Goal: Transaction & Acquisition: Book appointment/travel/reservation

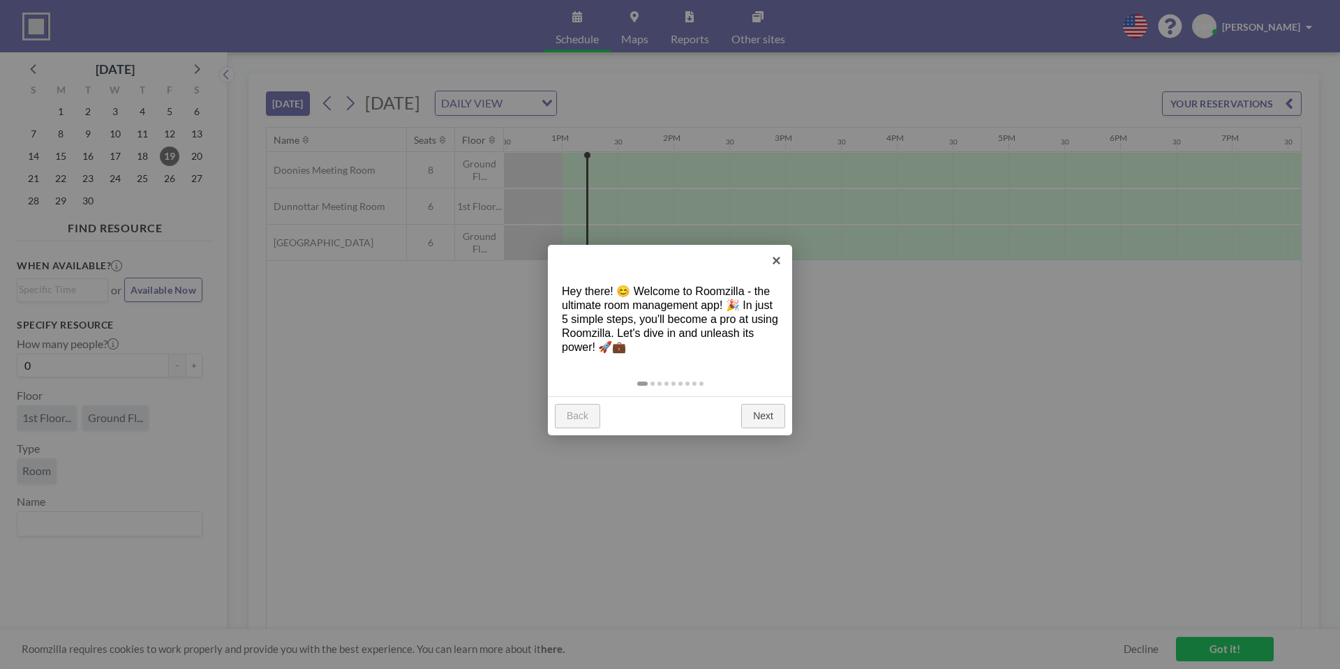
scroll to position [0, 1396]
click at [780, 255] on link "×" at bounding box center [776, 260] width 31 height 31
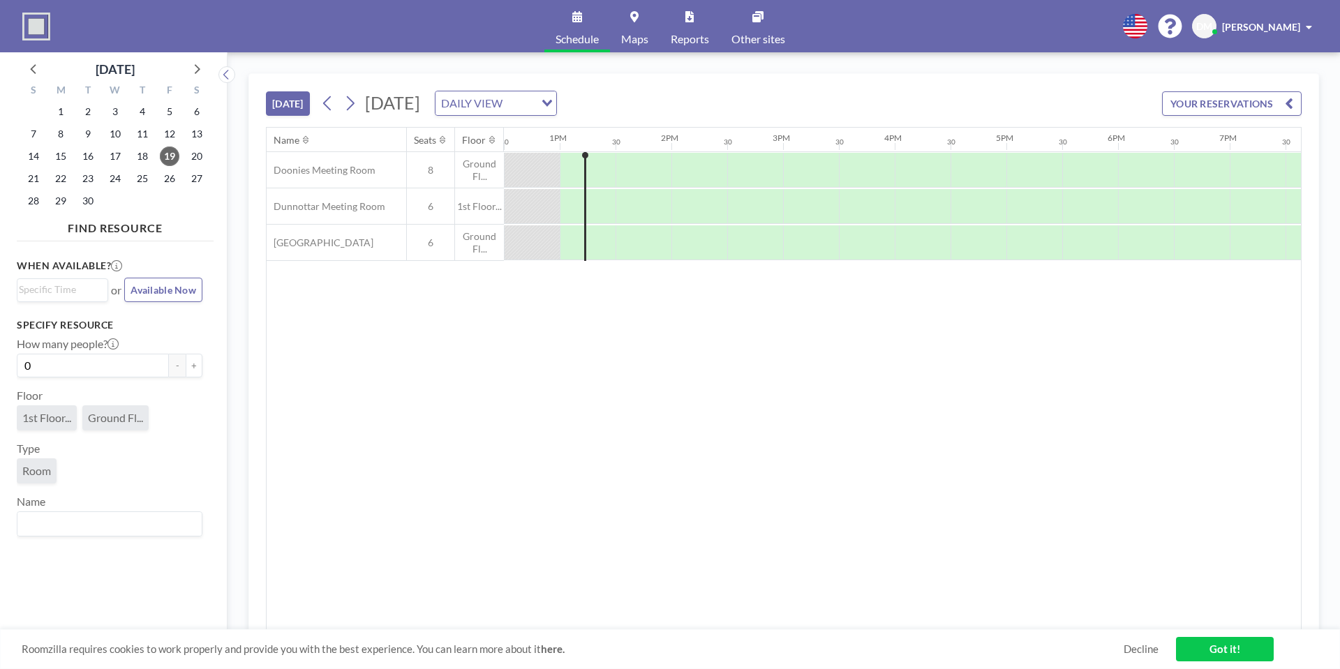
click at [552, 100] on icon "Search for option" at bounding box center [547, 103] width 10 height 7
click at [361, 99] on button at bounding box center [350, 103] width 22 height 22
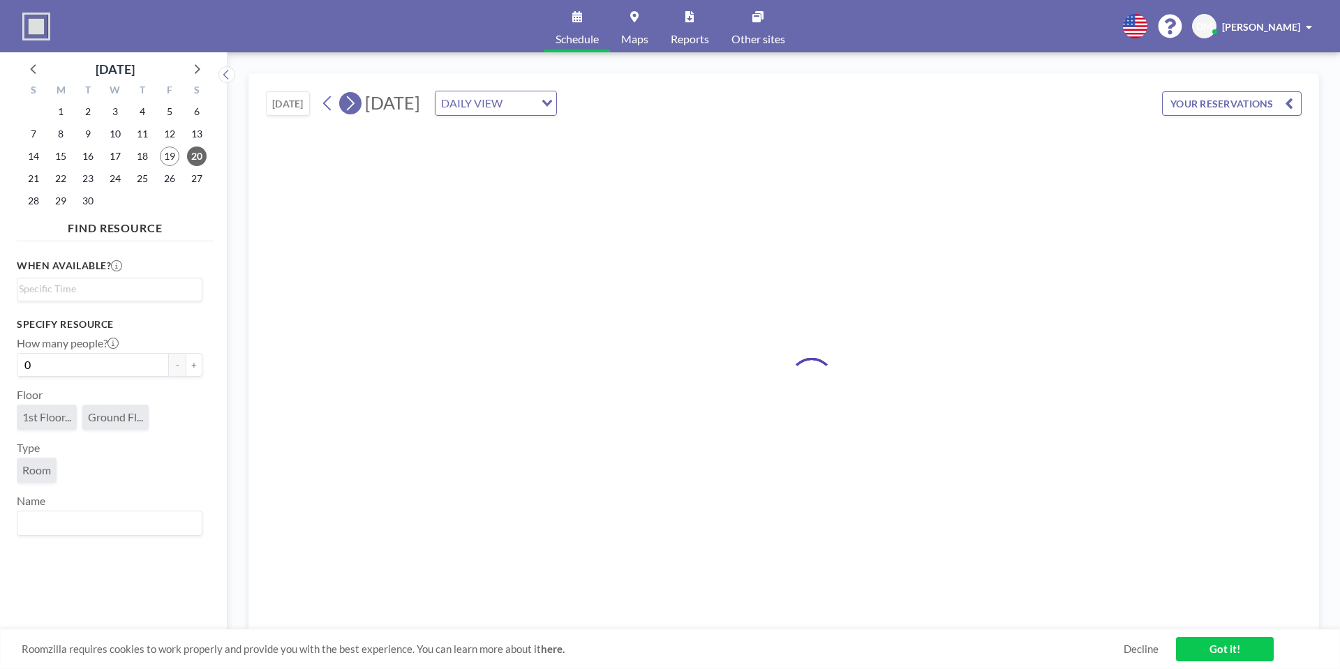
click at [352, 100] on icon at bounding box center [349, 103] width 13 height 21
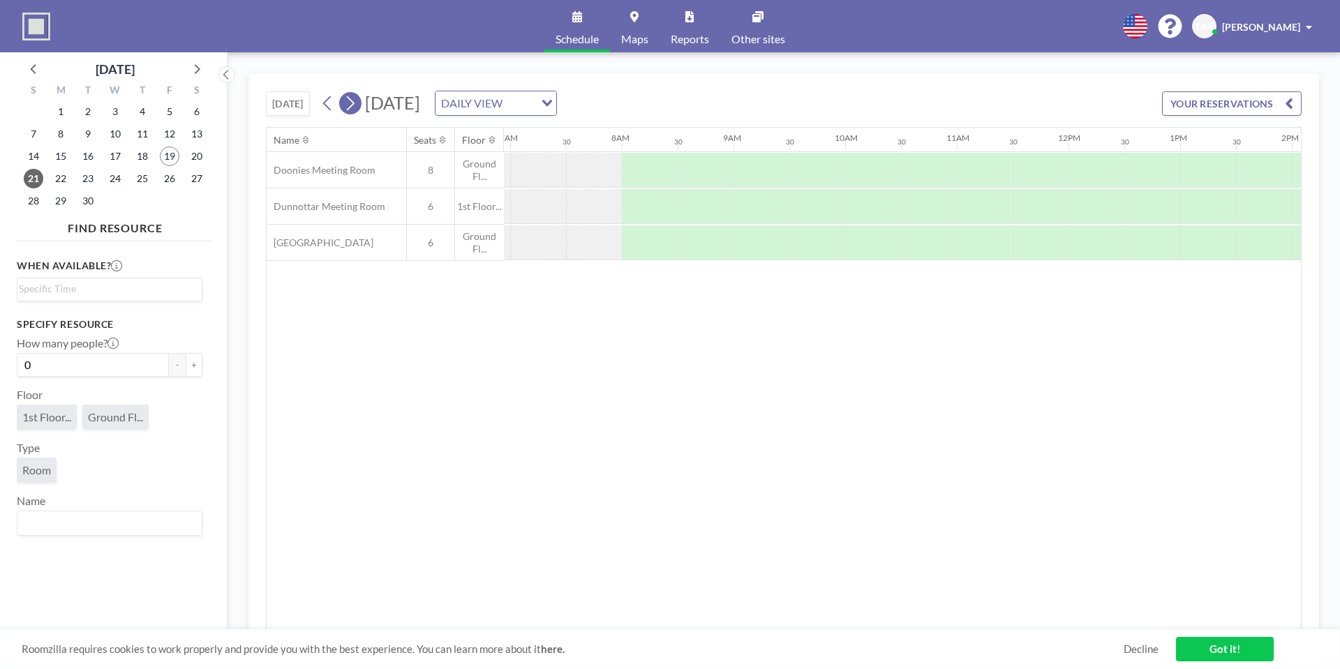
click at [352, 100] on icon at bounding box center [349, 103] width 13 height 21
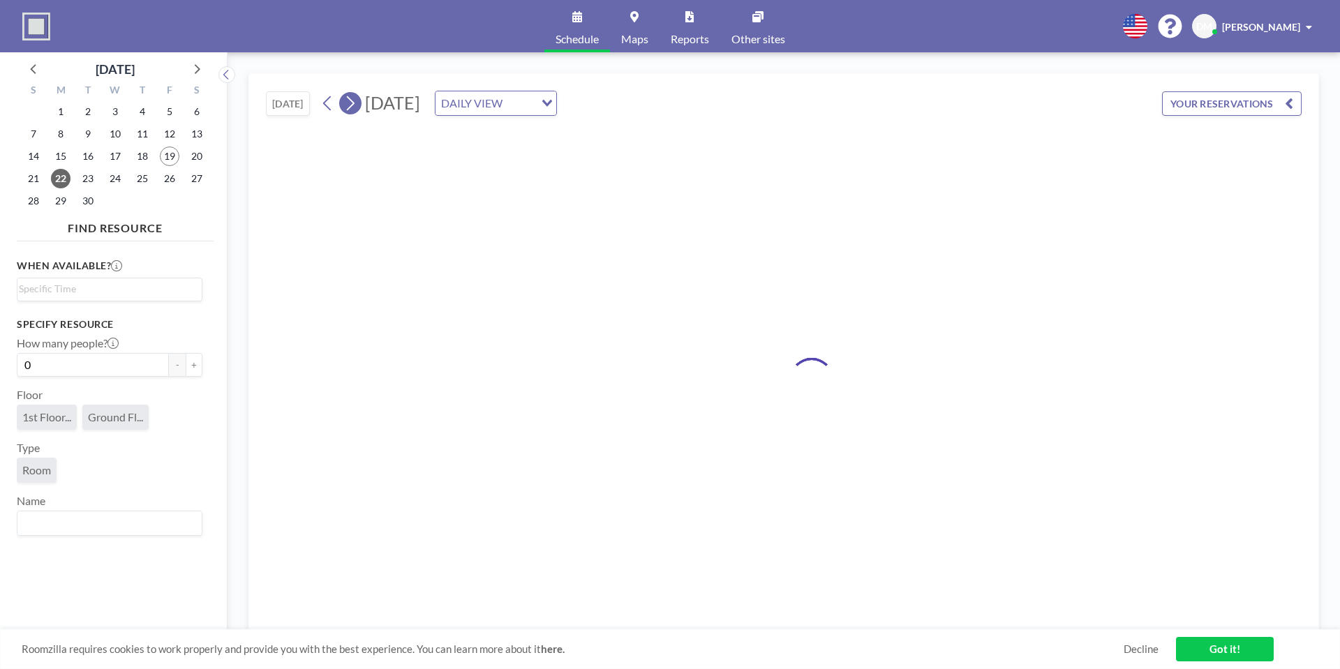
click at [352, 100] on icon at bounding box center [349, 103] width 13 height 21
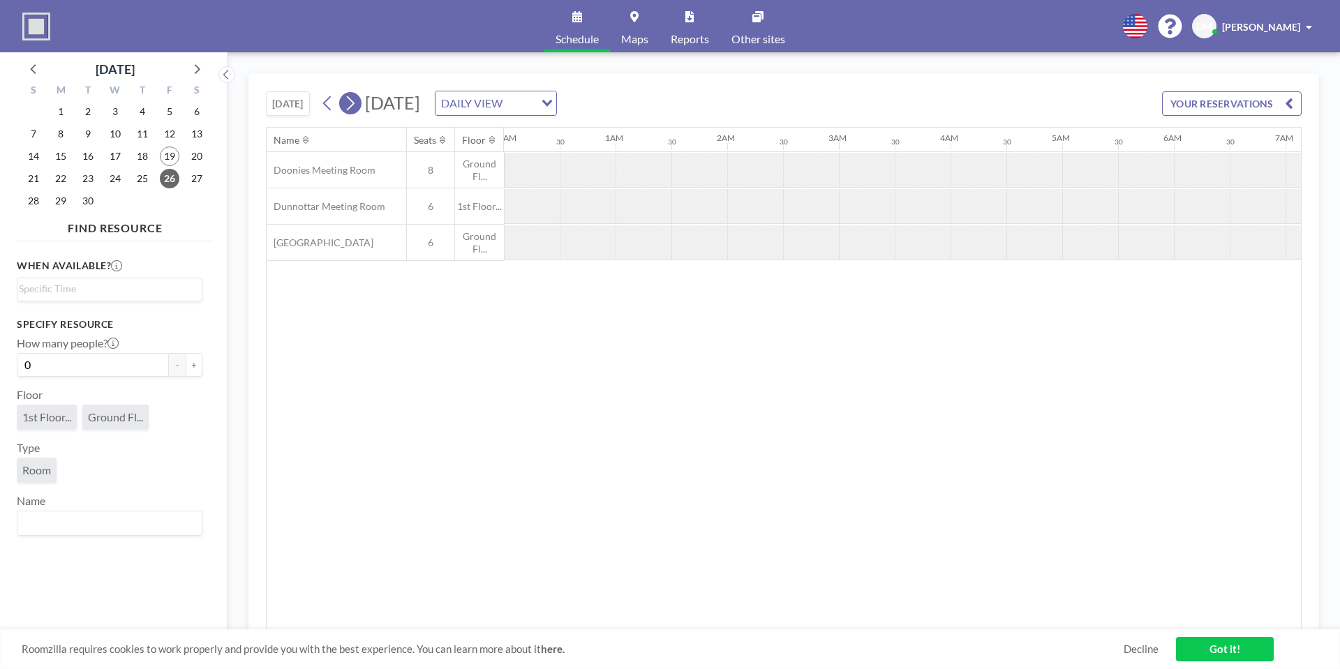
click at [352, 100] on icon at bounding box center [349, 103] width 13 height 21
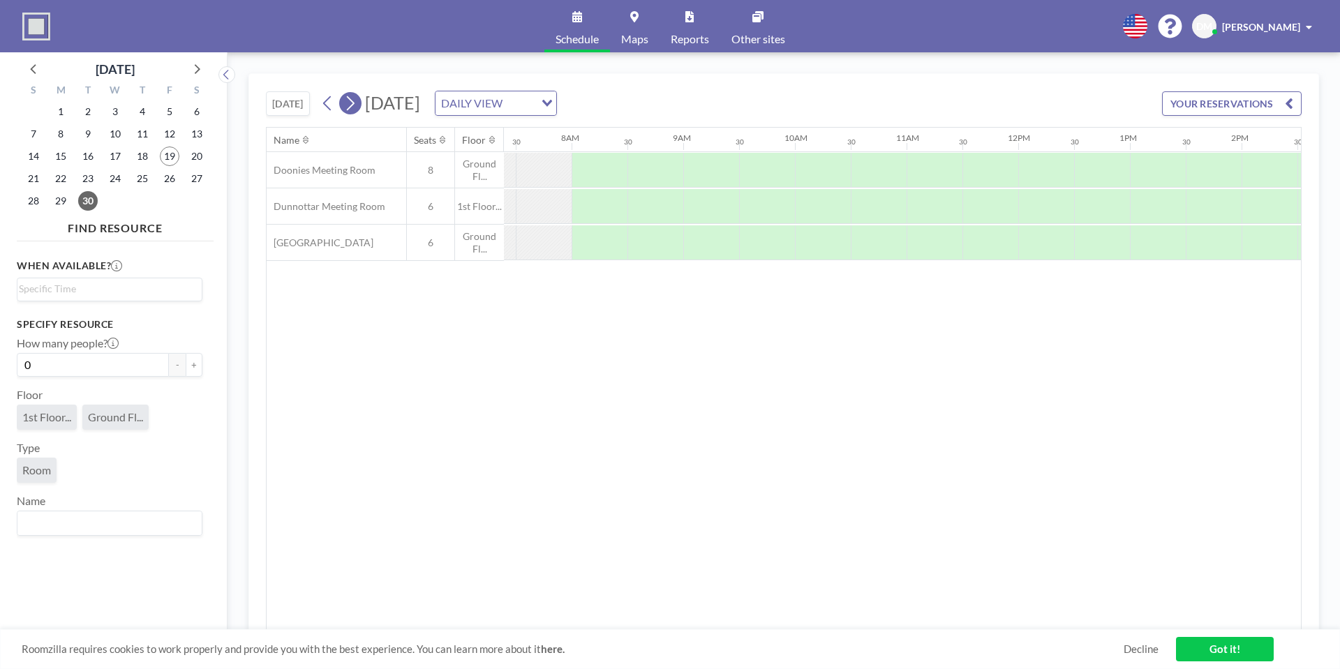
scroll to position [0, 837]
click at [329, 107] on icon at bounding box center [327, 103] width 8 height 15
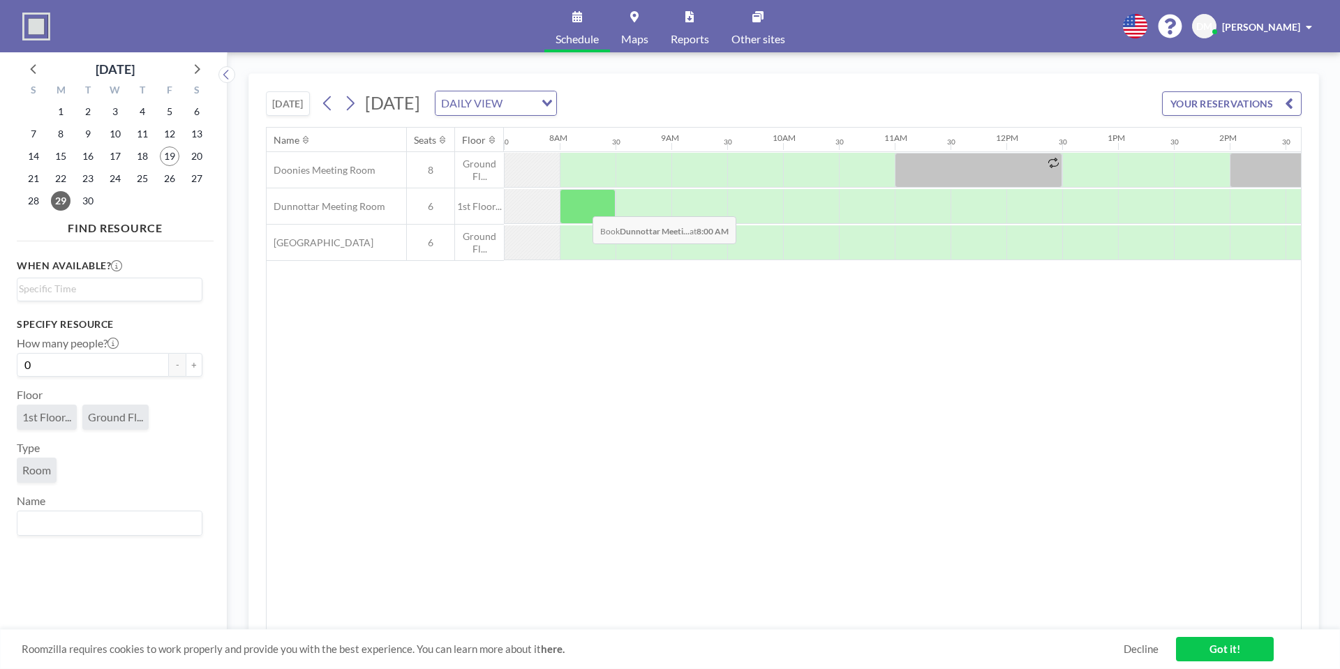
click at [581, 206] on div at bounding box center [588, 206] width 56 height 35
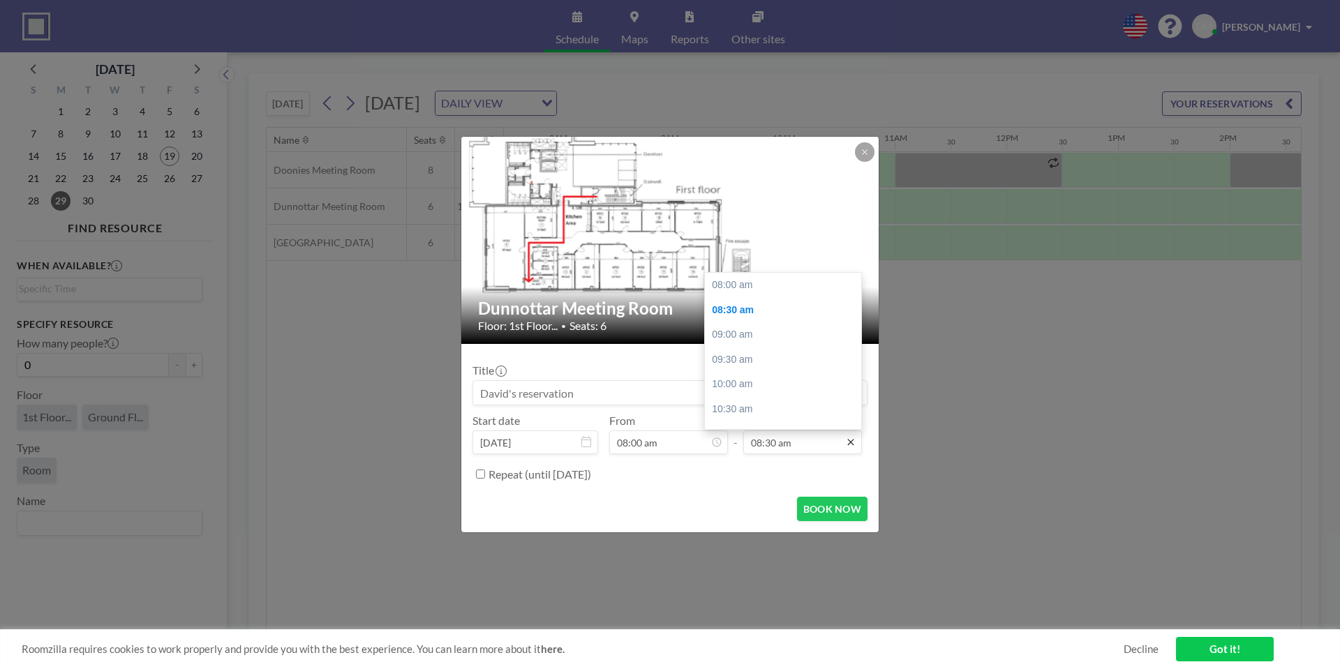
scroll to position [25, 0]
click at [810, 440] on input "08:30 am" at bounding box center [802, 443] width 119 height 24
click at [742, 338] on div "06:00 pm" at bounding box center [786, 338] width 163 height 25
type input "06:00 pm"
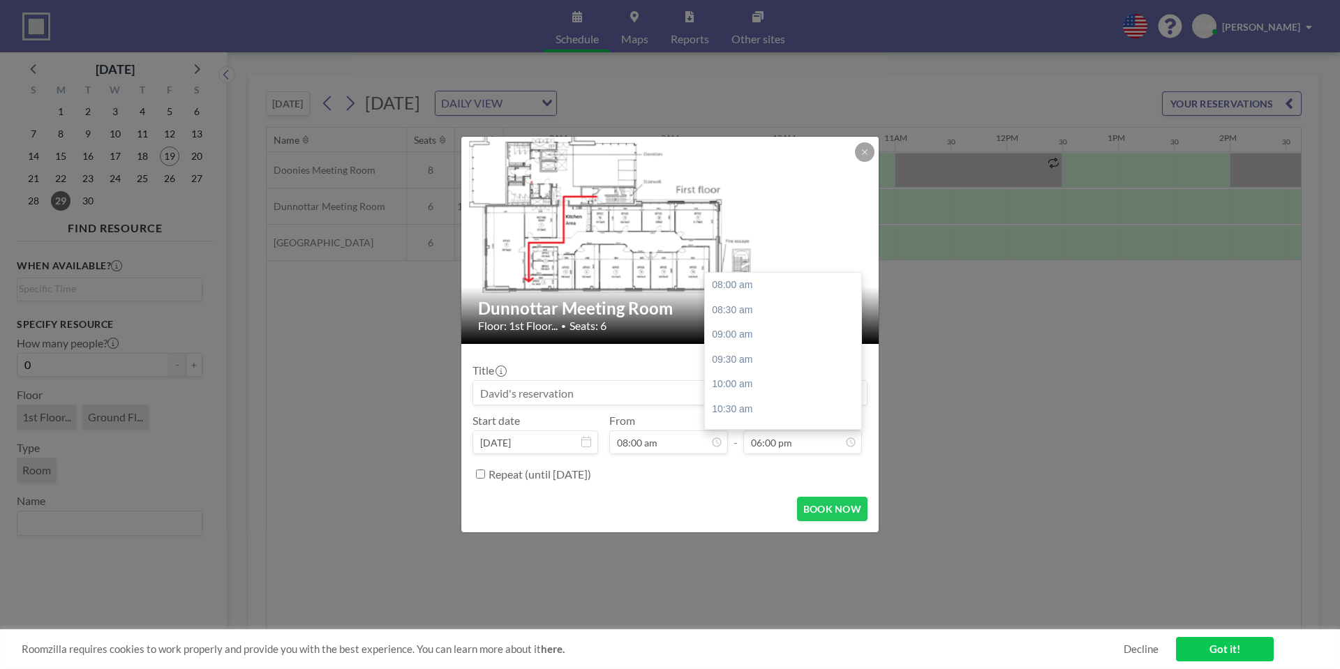
scroll to position [497, 0]
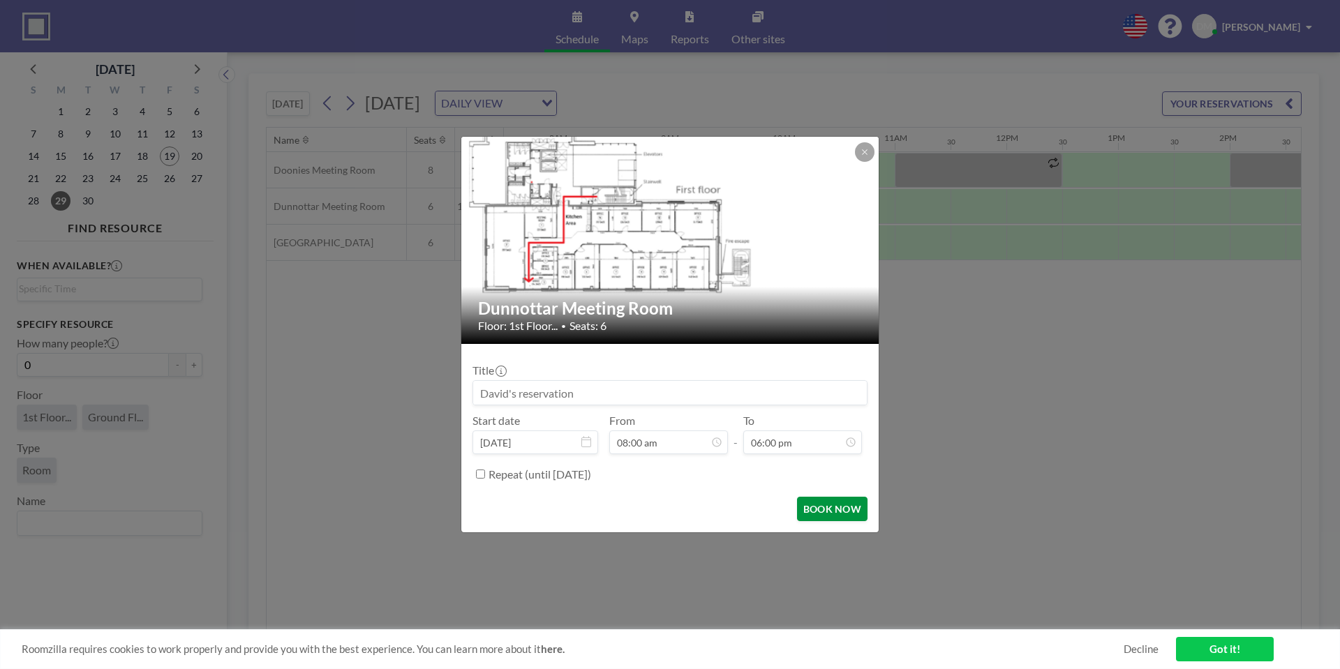
click at [832, 511] on button "BOOK NOW" at bounding box center [832, 509] width 70 height 24
